Goal: Information Seeking & Learning: Understand process/instructions

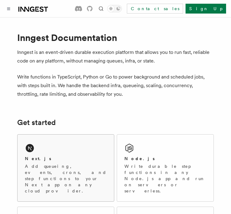
click at [69, 154] on div "Next.js Add queueing, events, crons, and step functions to your Next app on any…" at bounding box center [66, 168] width 97 height 67
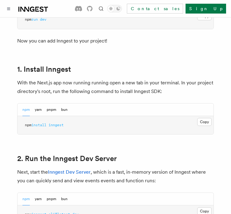
scroll to position [333, 0]
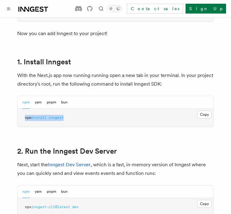
drag, startPoint x: 91, startPoint y: 106, endPoint x: 9, endPoint y: 103, distance: 81.9
copy span "npm install inngest"
click at [82, 77] on p "With the Next.js app now running running open a new tab in your terminal. In yo…" at bounding box center [115, 79] width 197 height 17
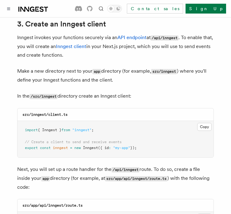
scroll to position [735, 0]
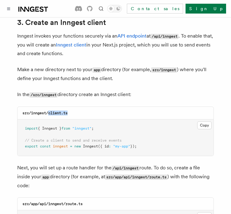
drag, startPoint x: 73, startPoint y: 94, endPoint x: 49, endPoint y: 92, distance: 23.6
click at [49, 107] on div "src/inngest/client.ts" at bounding box center [116, 113] width 196 height 13
drag, startPoint x: 58, startPoint y: 78, endPoint x: 43, endPoint y: 76, distance: 15.2
click at [43, 92] on code "/src/inngest" at bounding box center [44, 94] width 28 height 5
copy code "inngest"
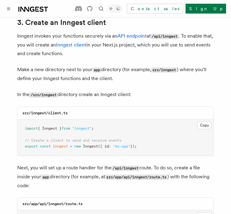
click at [91, 90] on p "In the /src/inngest directory create an Inngest client:" at bounding box center [115, 94] width 197 height 9
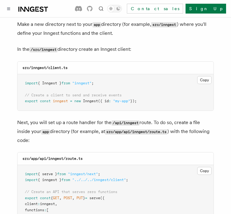
scroll to position [780, 0]
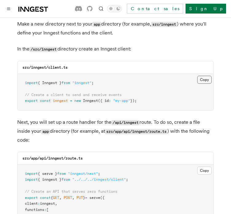
click at [211, 76] on button "Copy Copied" at bounding box center [205, 80] width 14 height 8
click at [204, 76] on button "Copy Copied" at bounding box center [205, 80] width 14 height 8
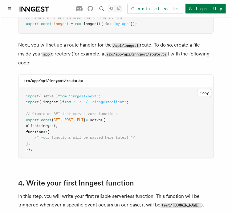
scroll to position [857, 0]
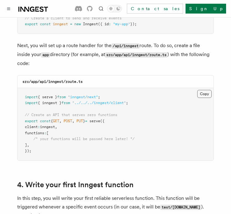
click at [205, 90] on button "Copy Copied" at bounding box center [205, 94] width 14 height 8
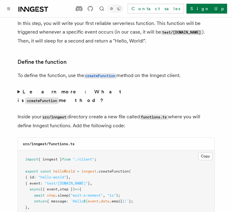
scroll to position [1035, 0]
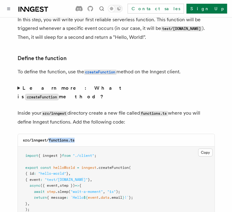
drag, startPoint x: 50, startPoint y: 114, endPoint x: 76, endPoint y: 110, distance: 27.0
click at [76, 134] on div "src/inngest/functions.ts" at bounding box center [116, 140] width 196 height 13
copy code "functions.ts"
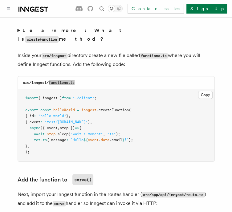
scroll to position [1093, 0]
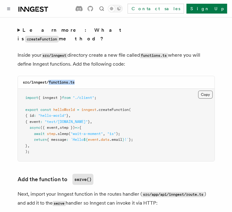
click at [202, 90] on button "Copy Copied" at bounding box center [205, 94] width 14 height 8
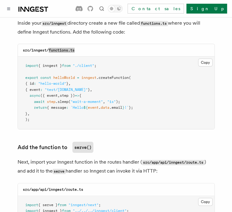
scroll to position [1125, 0]
